Goal: Information Seeking & Learning: Learn about a topic

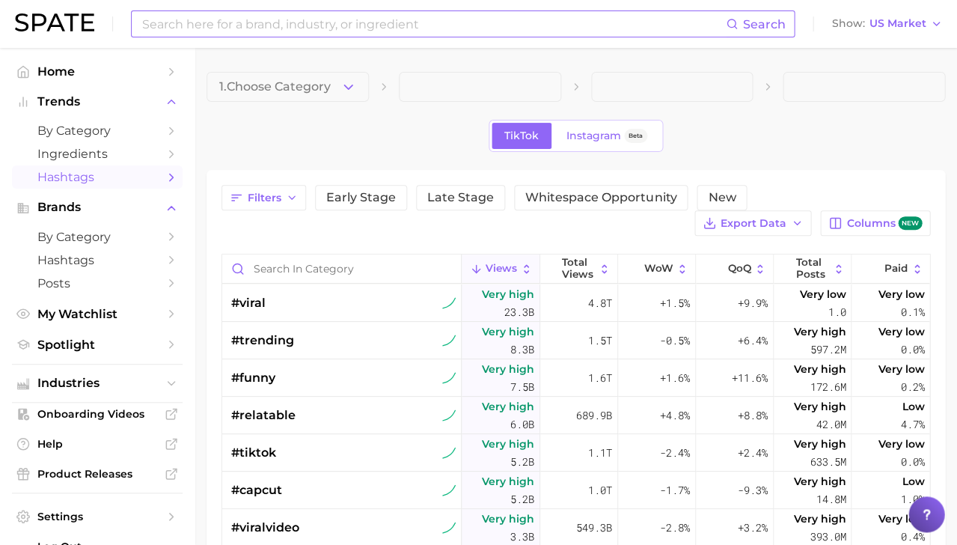
click at [273, 23] on input at bounding box center [433, 23] width 585 height 25
type input "byoma"
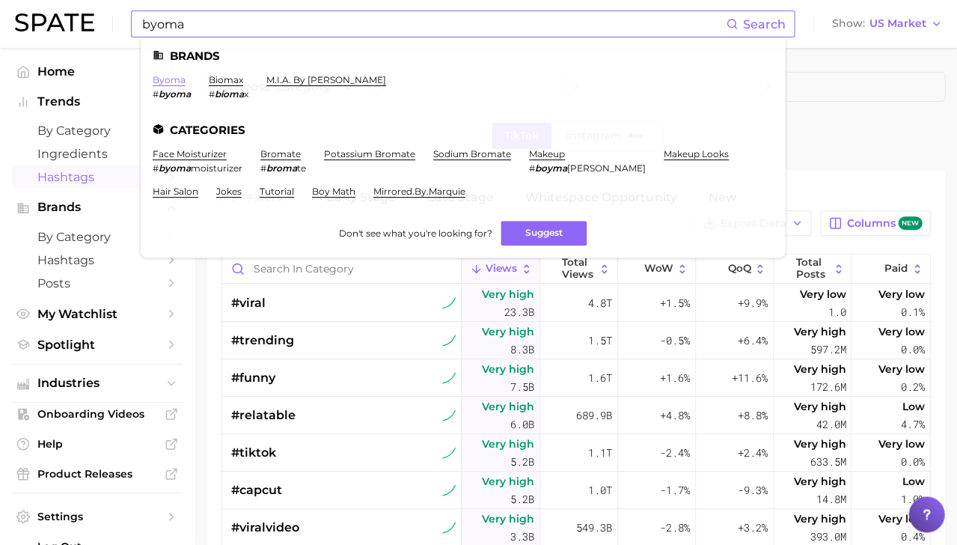
click at [168, 77] on link "byoma" at bounding box center [169, 79] width 33 height 11
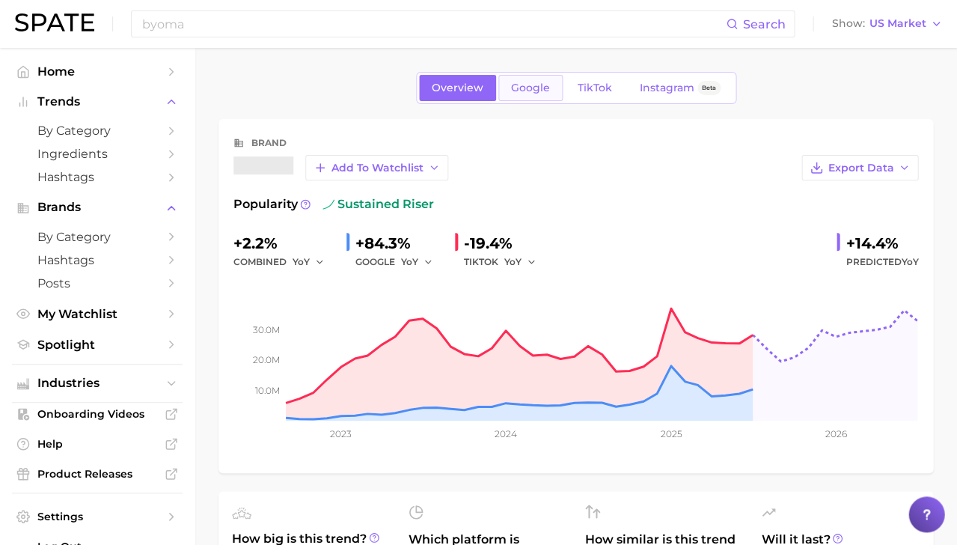
click at [527, 85] on span "Google" at bounding box center [530, 88] width 39 height 13
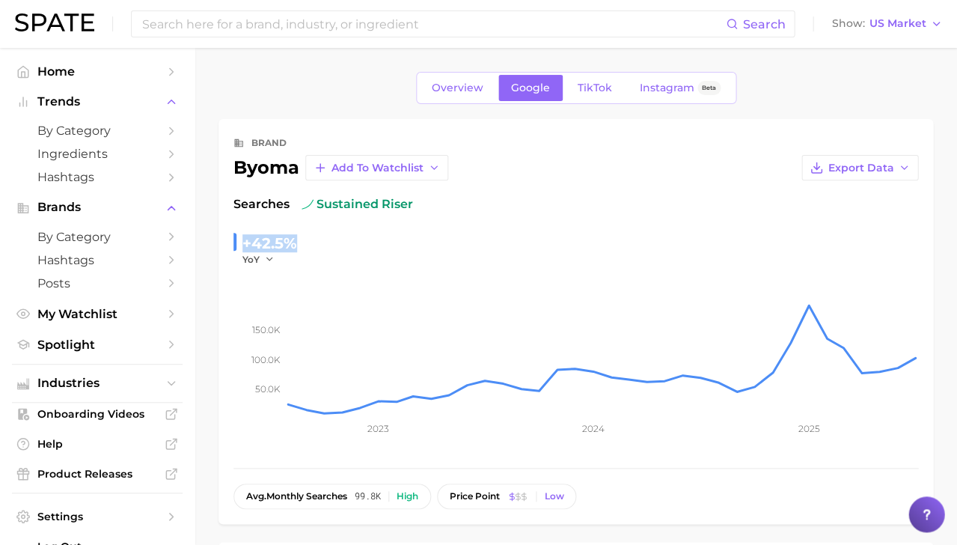
drag, startPoint x: 312, startPoint y: 240, endPoint x: 244, endPoint y: 239, distance: 68.1
click at [244, 239] on div "+42.5% YoY" at bounding box center [575, 248] width 684 height 34
copy div "+42.5%"
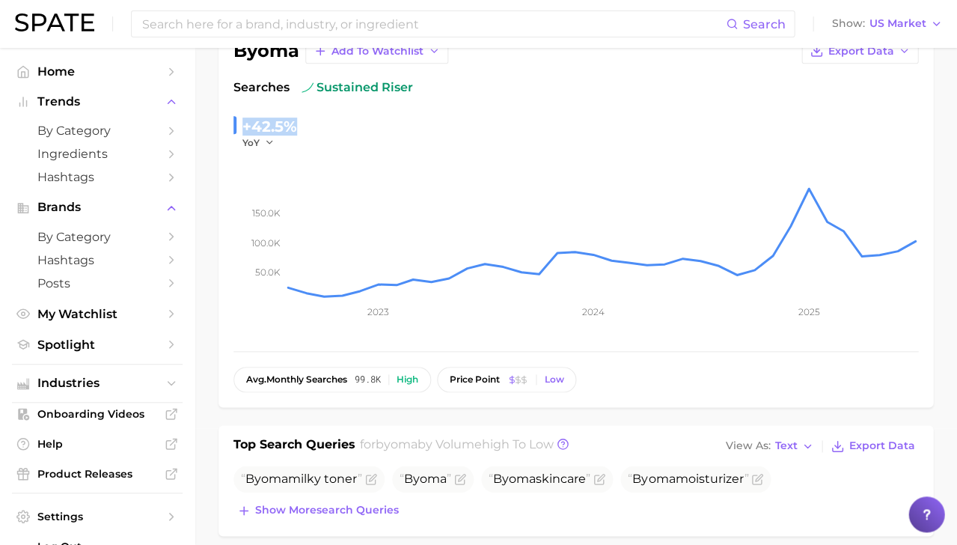
scroll to position [28, 0]
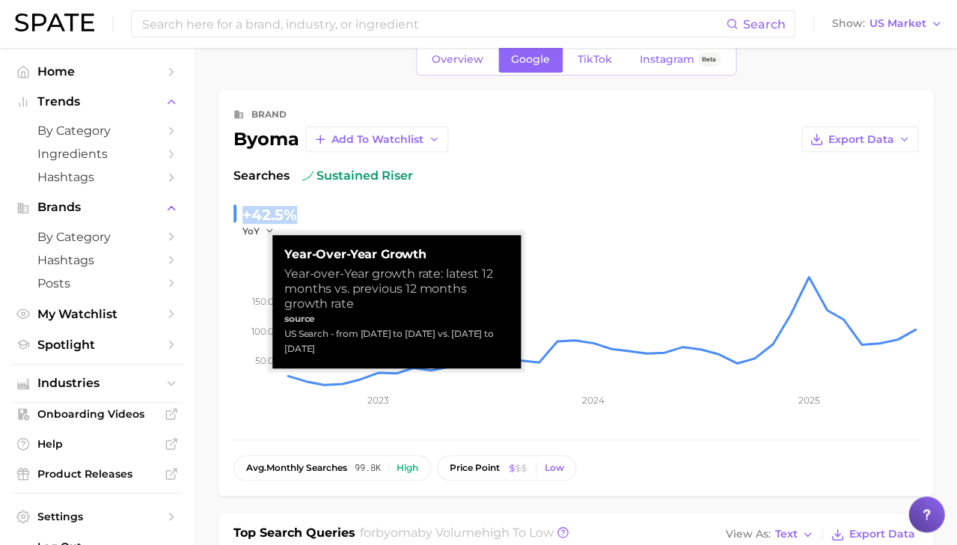
drag, startPoint x: 319, startPoint y: 335, endPoint x: 275, endPoint y: 316, distance: 47.2
click at [275, 316] on div "Year-over-Year growth Year-over-Year growth rate: latest 12 months vs. previous…" at bounding box center [396, 301] width 248 height 133
copy div "US Search - from [DATE] to [DATE] vs. [DATE] to [DATE]"
